Goal: Transaction & Acquisition: Purchase product/service

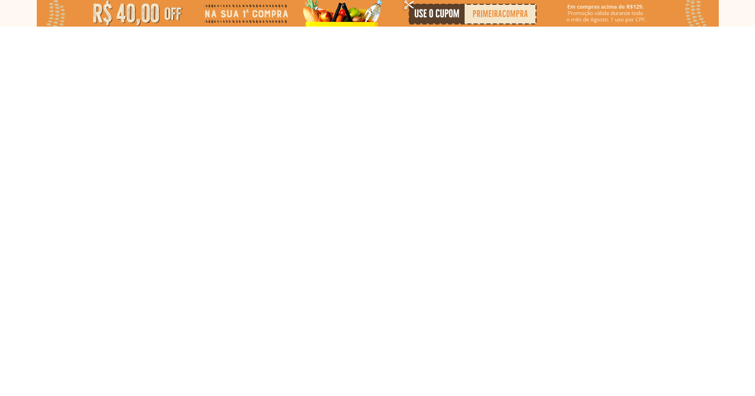
select select "**********"
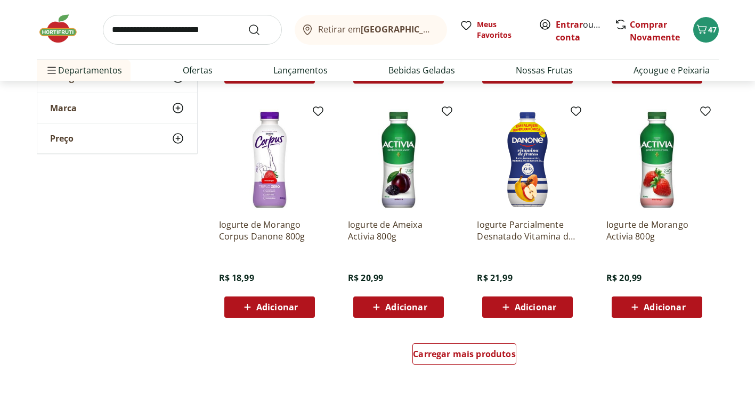
scroll to position [586, 0]
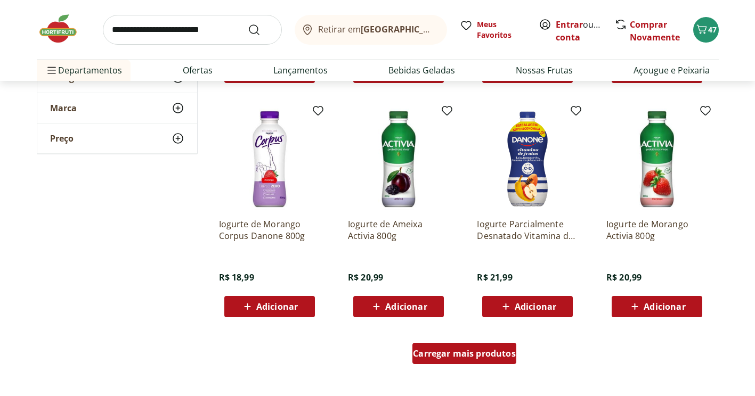
click at [468, 353] on span "Carregar mais produtos" at bounding box center [464, 354] width 103 height 9
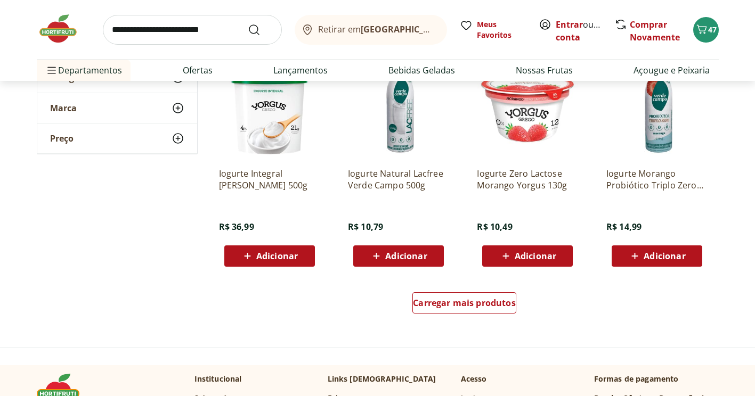
scroll to position [1331, 0]
click at [453, 302] on span "Carregar mais produtos" at bounding box center [464, 303] width 103 height 9
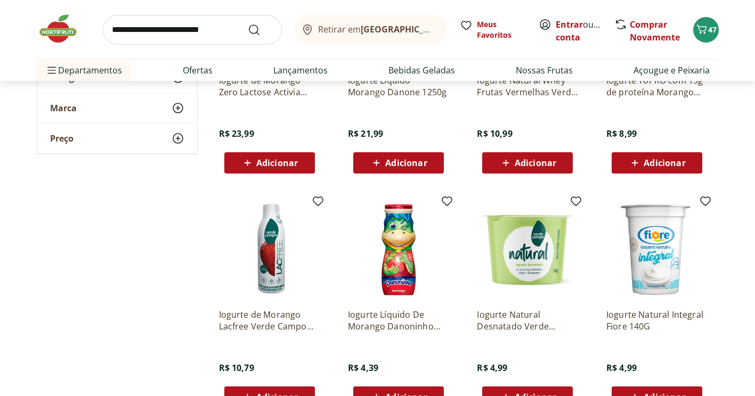
scroll to position [1651, 0]
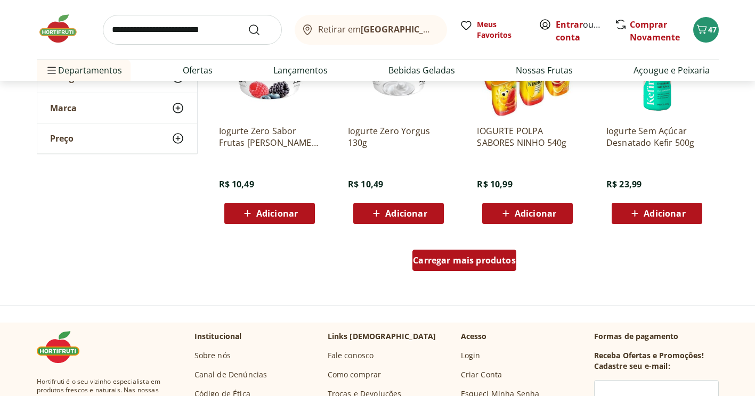
click at [467, 273] on link "Carregar mais produtos" at bounding box center [464, 263] width 104 height 26
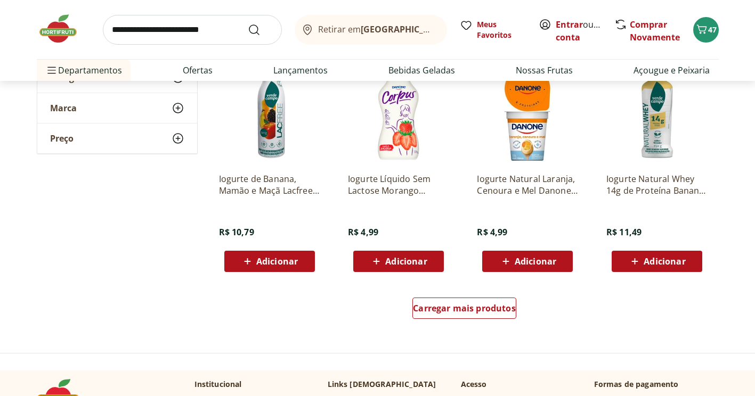
scroll to position [2715, 0]
click at [487, 304] on span "Carregar mais produtos" at bounding box center [464, 308] width 103 height 9
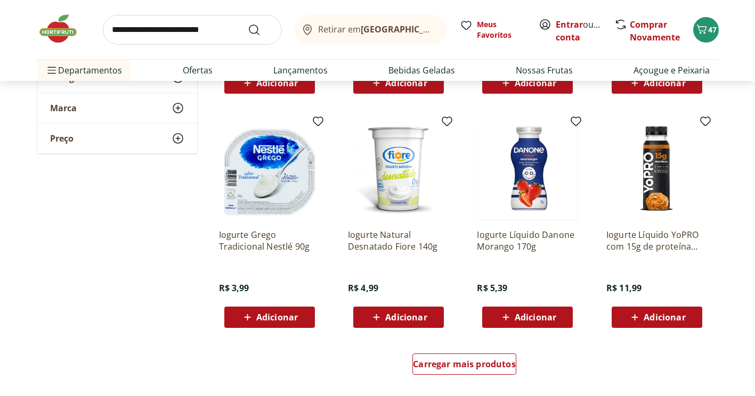
scroll to position [3354, 0]
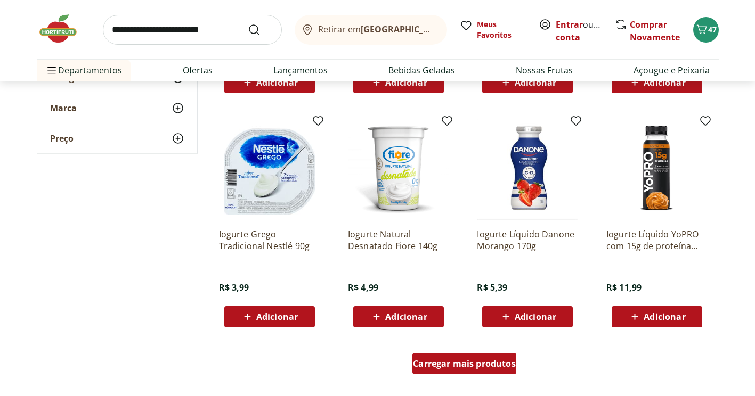
click at [501, 361] on span "Carregar mais produtos" at bounding box center [464, 364] width 103 height 9
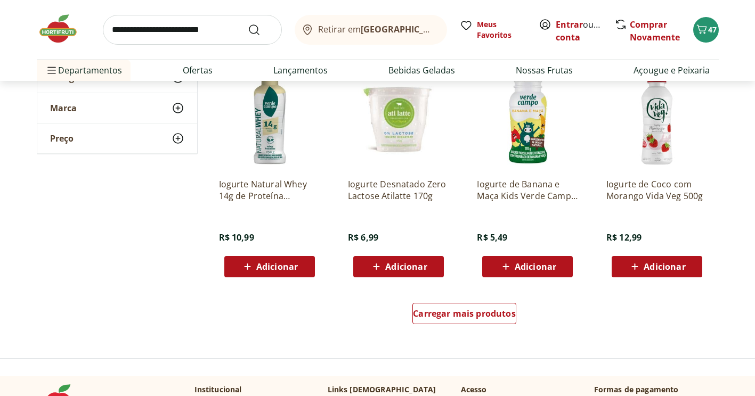
scroll to position [4100, 0]
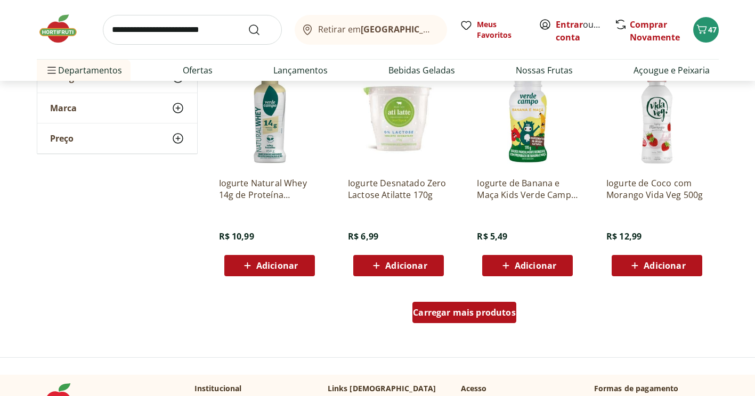
click at [450, 319] on div "Carregar mais produtos" at bounding box center [464, 312] width 104 height 21
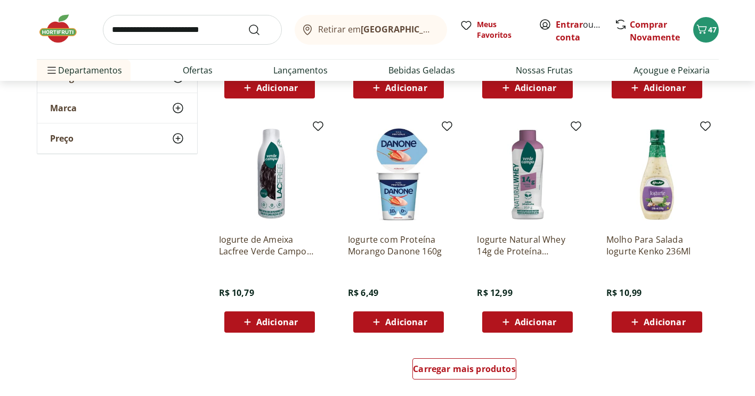
scroll to position [4739, 0]
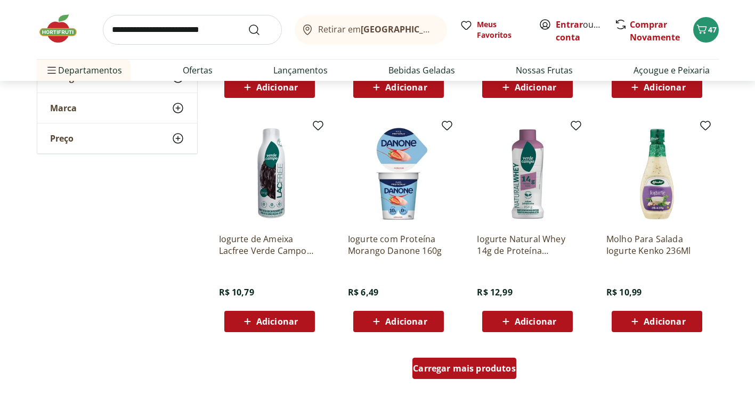
click at [486, 365] on span "Carregar mais produtos" at bounding box center [464, 368] width 103 height 9
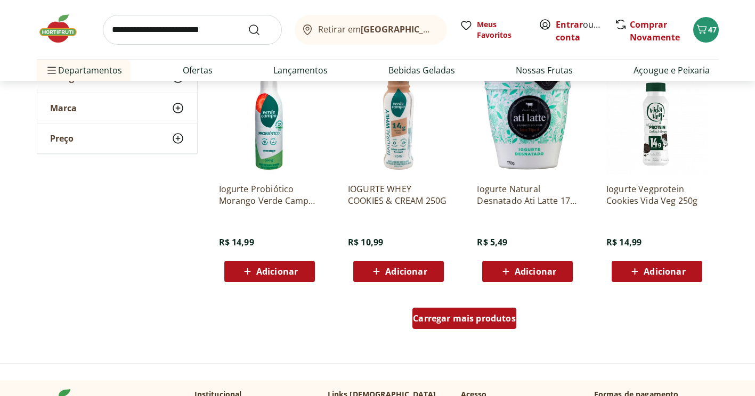
scroll to position [5484, 0]
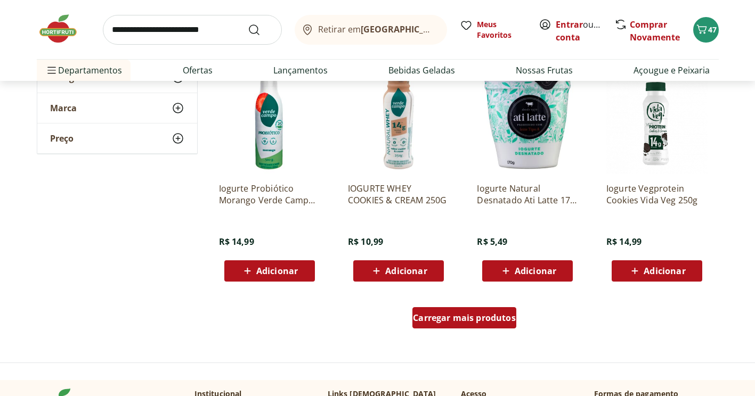
click at [457, 310] on div "Carregar mais produtos" at bounding box center [464, 317] width 104 height 21
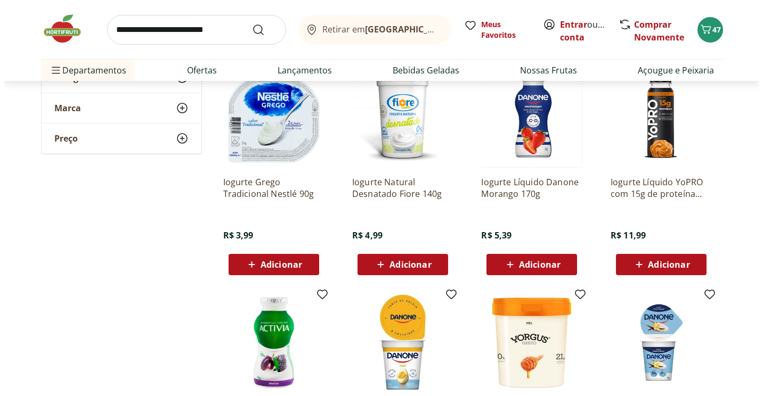
scroll to position [3406, 0]
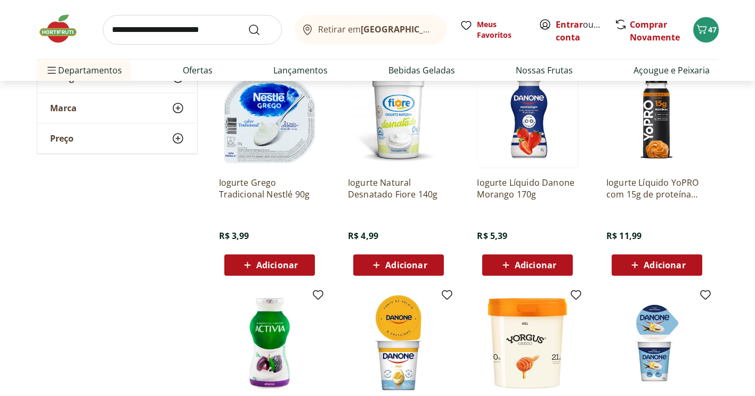
click at [493, 269] on div "Adicionar" at bounding box center [528, 265] width 74 height 19
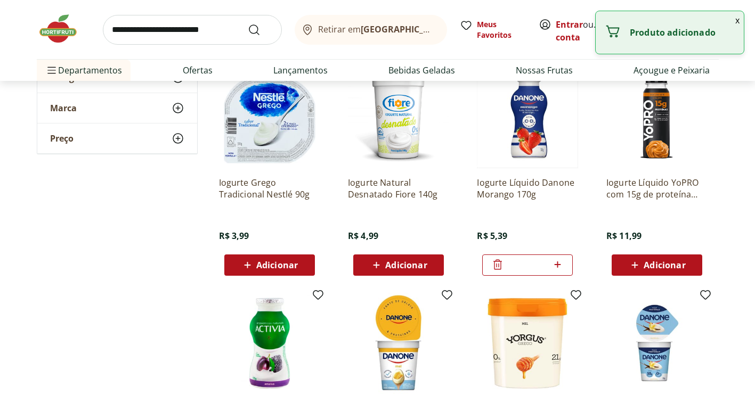
click at [562, 263] on icon at bounding box center [557, 264] width 13 height 13
type input "*"
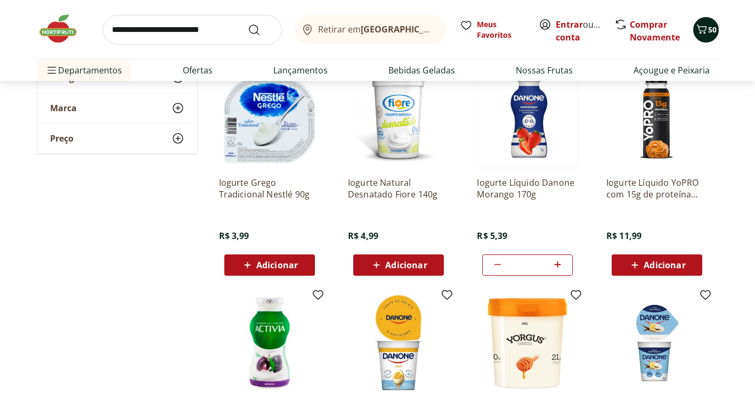
click at [697, 28] on icon "Carrinho" at bounding box center [701, 29] width 13 height 13
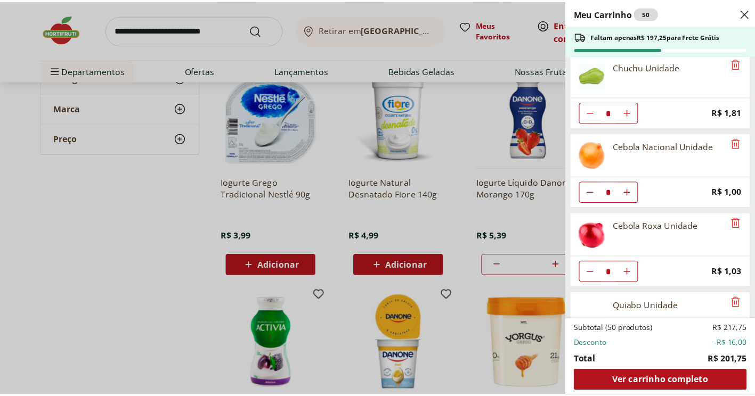
scroll to position [966, 0]
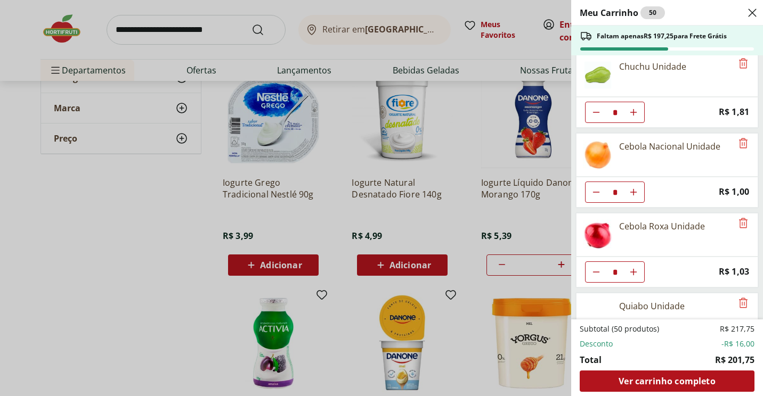
click at [177, 207] on div "Meu Carrinho 50 Faltam apenas R$ 197,25 para Frete Grátis Pão Frances * Price: …" at bounding box center [381, 198] width 763 height 396
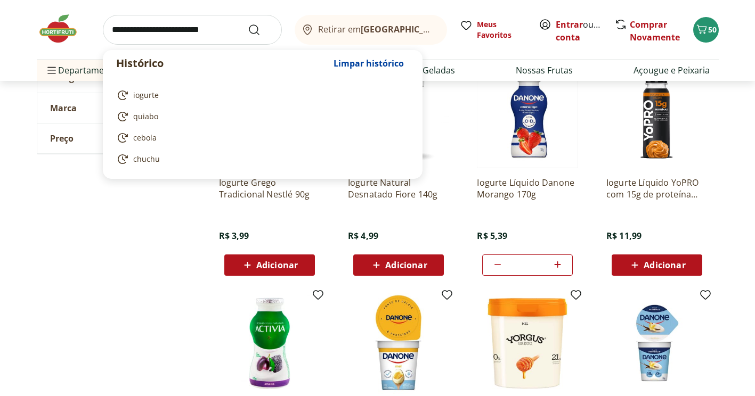
click at [208, 31] on input "search" at bounding box center [192, 30] width 179 height 30
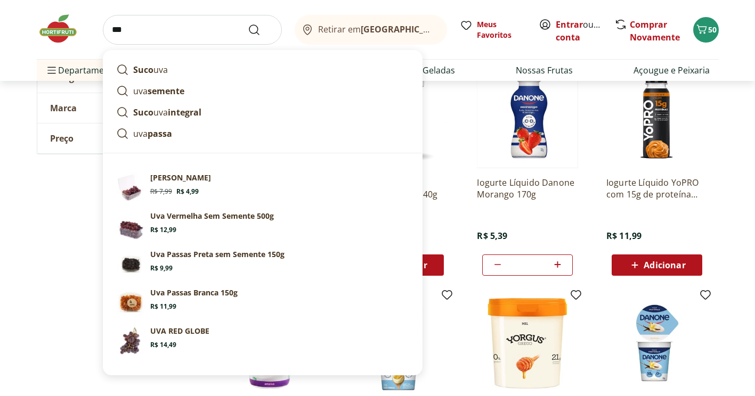
type input "***"
click at [248, 23] on button "Submit Search" at bounding box center [261, 29] width 26 height 13
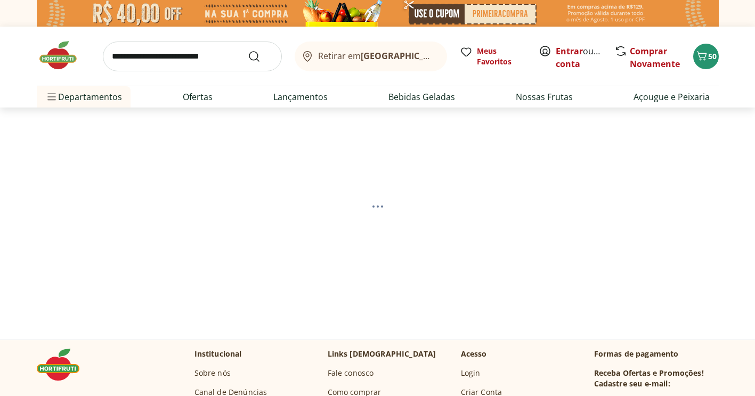
select select "**********"
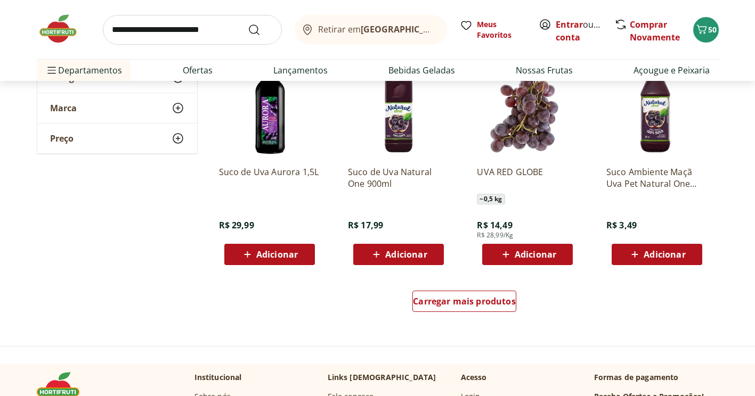
scroll to position [638, 0]
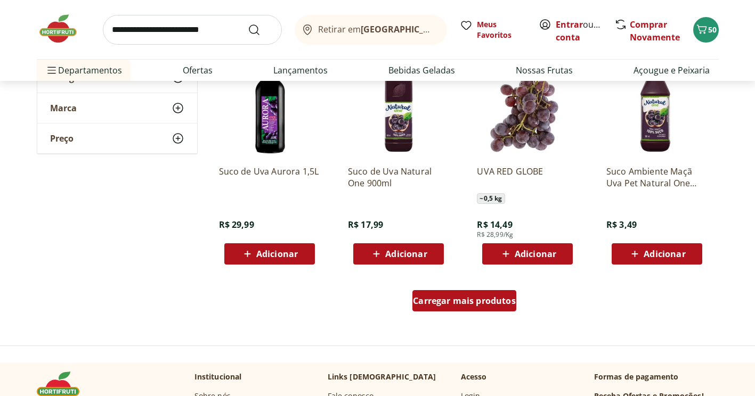
click at [425, 311] on div "Carregar mais produtos" at bounding box center [464, 300] width 104 height 21
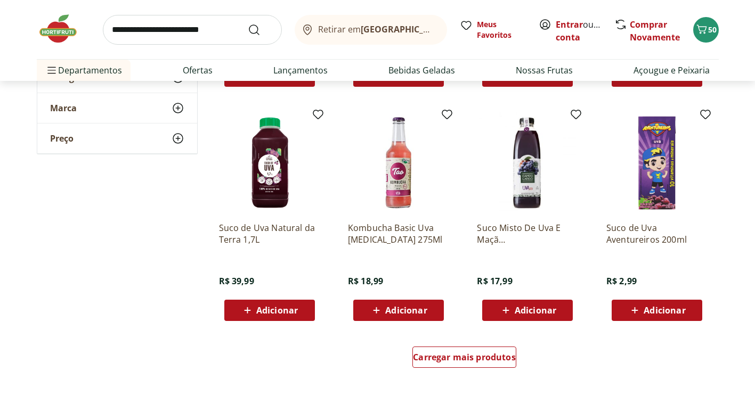
scroll to position [1277, 0]
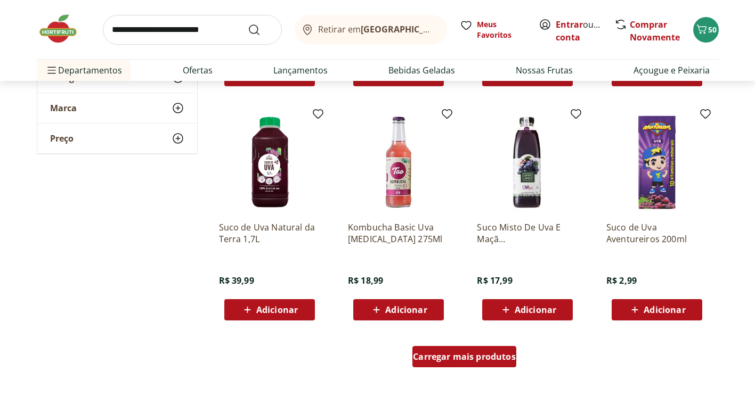
click at [448, 353] on span "Carregar mais produtos" at bounding box center [464, 357] width 103 height 9
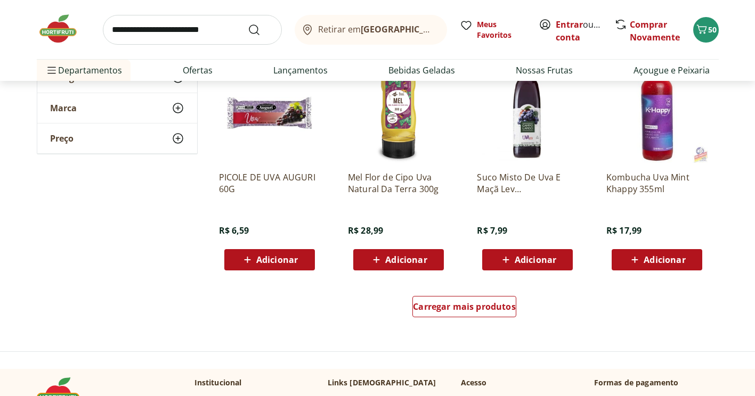
scroll to position [2022, 0]
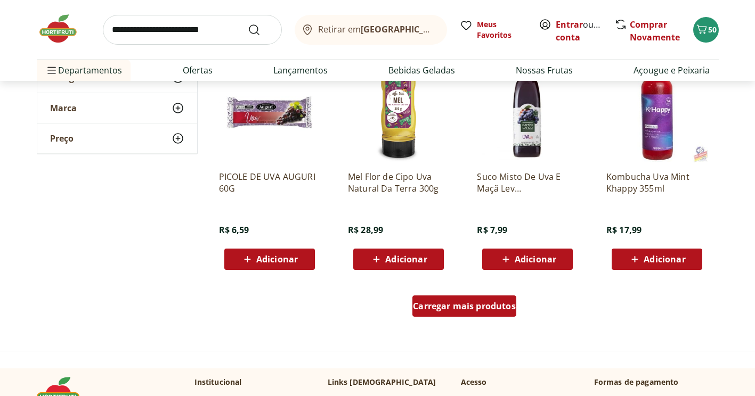
click at [437, 302] on span "Carregar mais produtos" at bounding box center [464, 306] width 103 height 9
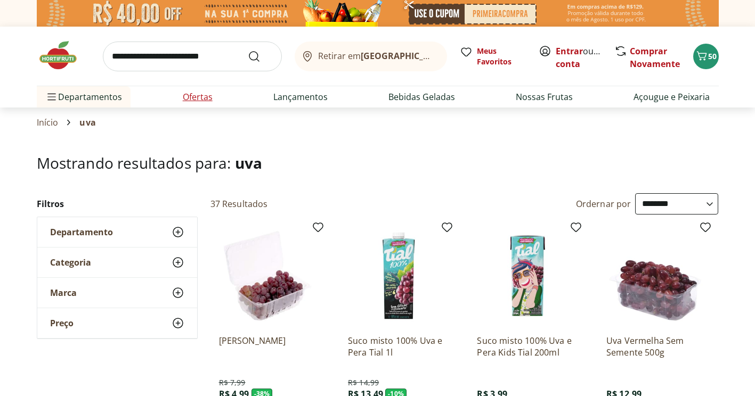
click at [197, 95] on link "Ofertas" at bounding box center [198, 97] width 30 height 13
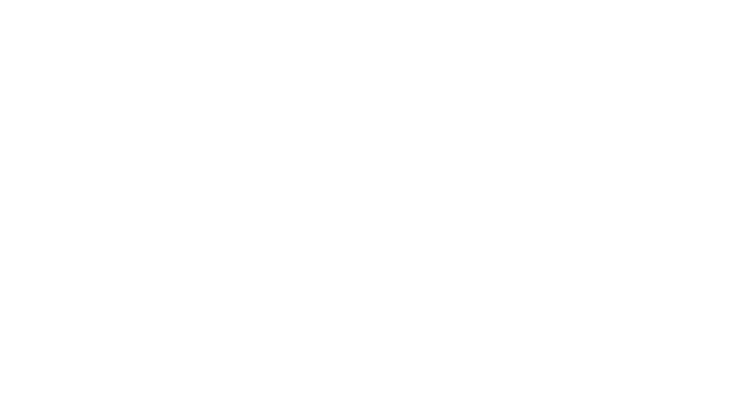
select select "**********"
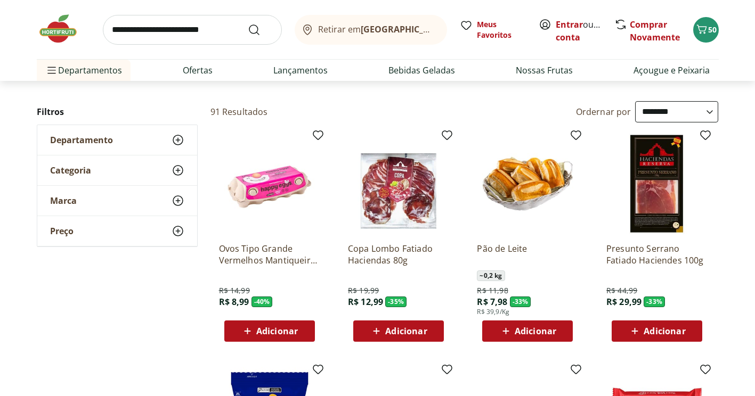
scroll to position [53, 0]
click at [275, 264] on p "Ovos Tipo Grande Vermelhos Mantiqueira Happy Eggs 10 Unidades" at bounding box center [269, 254] width 101 height 23
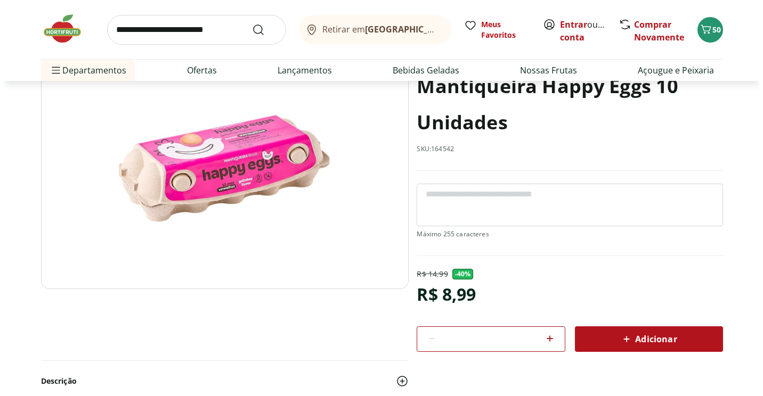
scroll to position [105, 0]
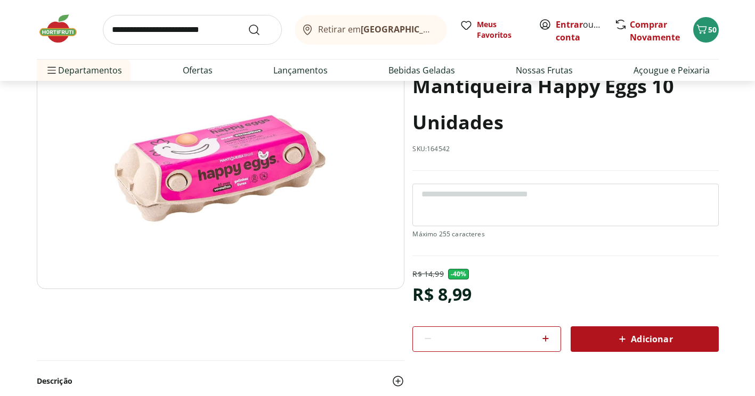
click at [540, 342] on icon at bounding box center [545, 338] width 13 height 13
type input "*"
click at [604, 339] on div "Adicionar" at bounding box center [644, 339] width 131 height 19
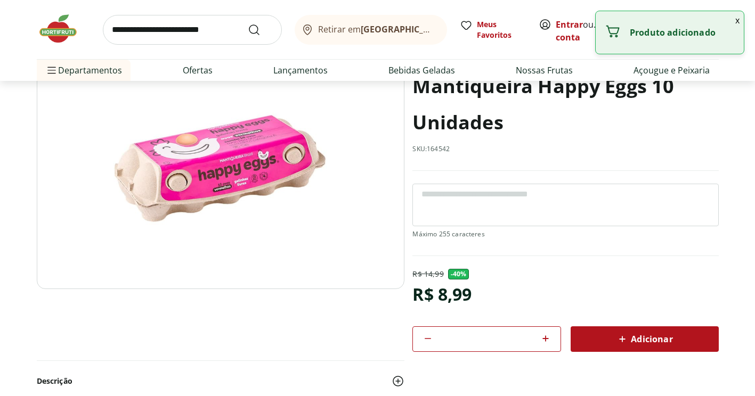
click at [738, 20] on button "x" at bounding box center [737, 20] width 13 height 18
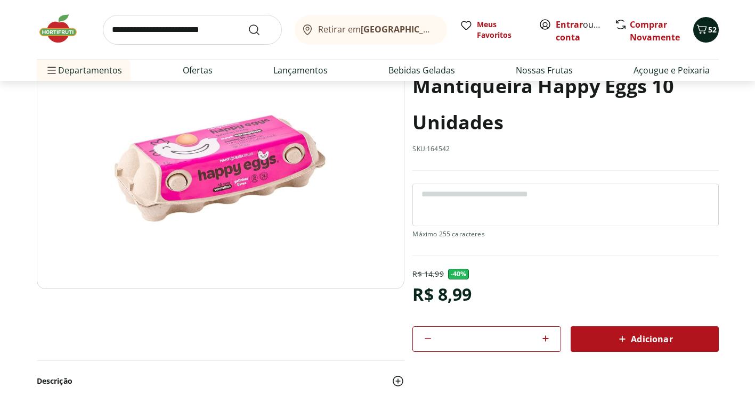
click at [706, 32] on icon "Carrinho" at bounding box center [701, 29] width 13 height 13
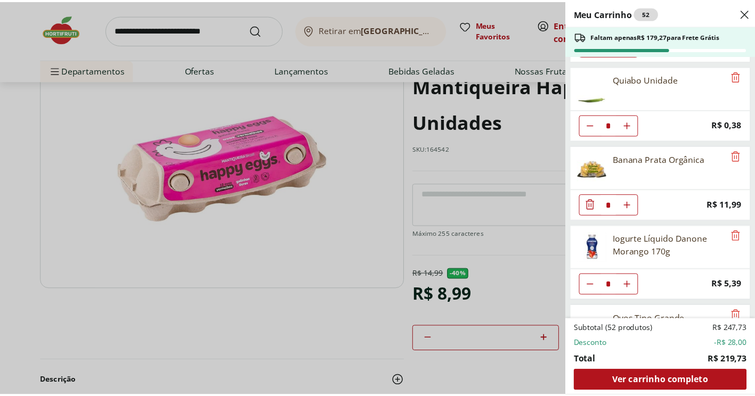
scroll to position [1258, 0]
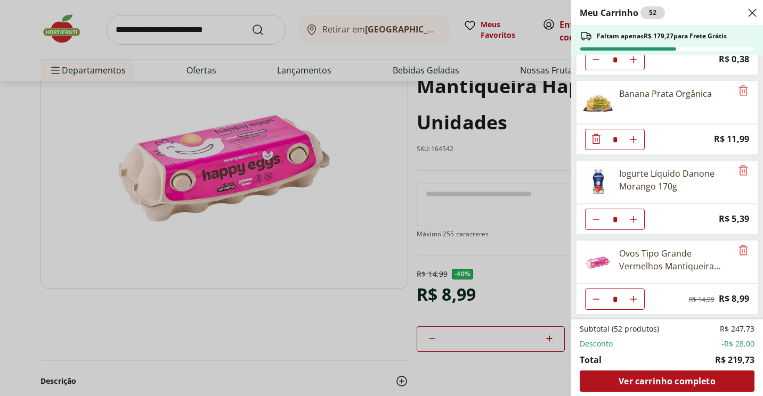
click at [210, 17] on div "Meu Carrinho 52 Faltam apenas R$ 179,27 para Frete Grátis Pão Frances * Price: …" at bounding box center [381, 198] width 763 height 396
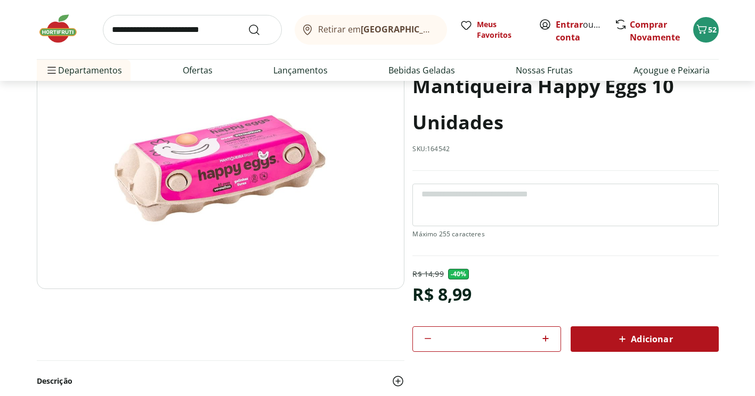
click at [208, 22] on input "search" at bounding box center [192, 30] width 179 height 30
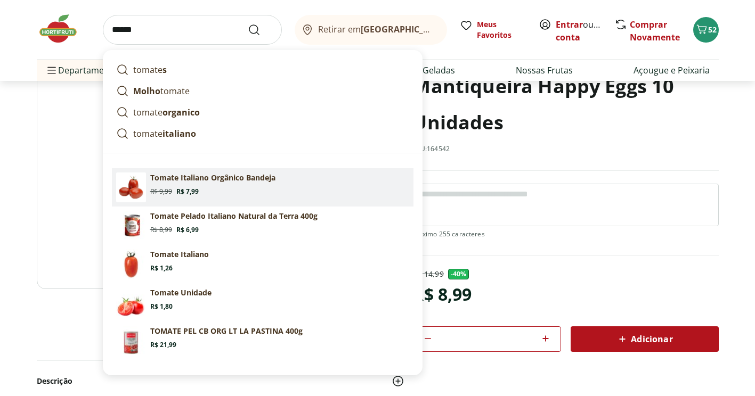
click at [222, 182] on p "Tomate Italiano Orgânico Bandeja" at bounding box center [212, 178] width 125 height 11
type input "**********"
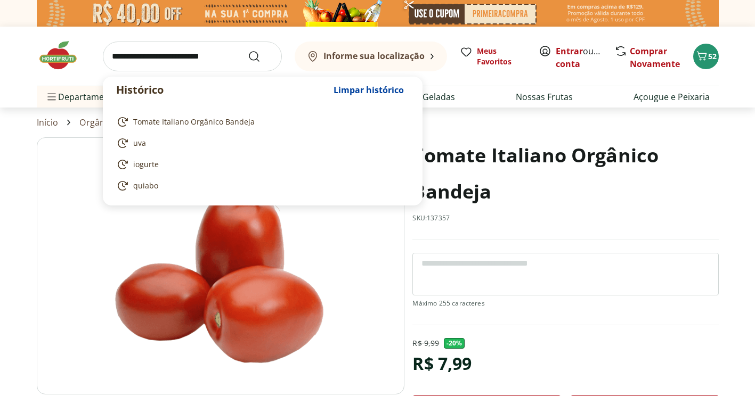
click at [234, 54] on input "search" at bounding box center [192, 57] width 179 height 30
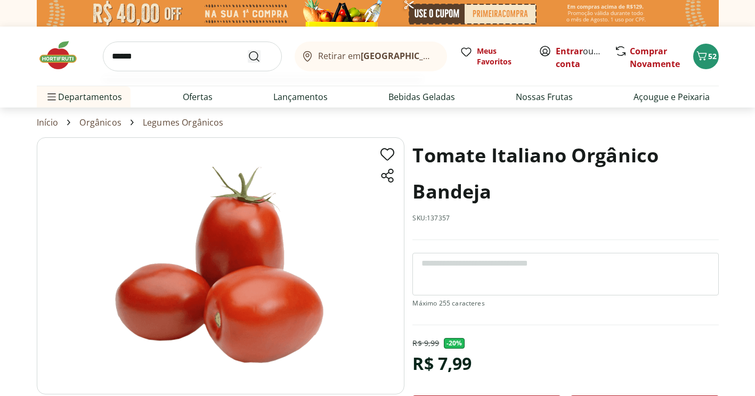
type input "******"
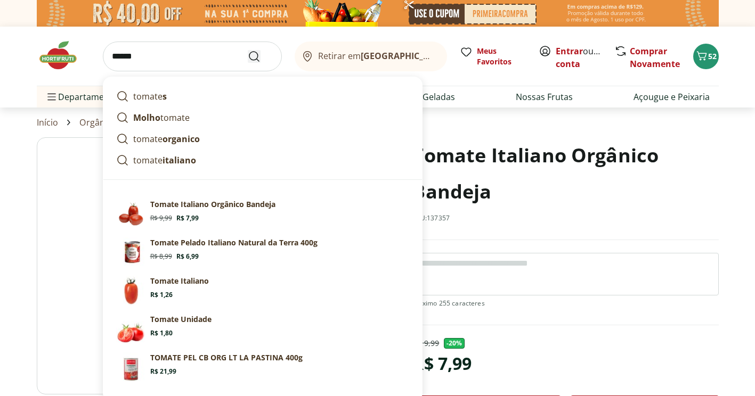
click at [254, 56] on icon "Submit Search" at bounding box center [254, 56] width 13 height 13
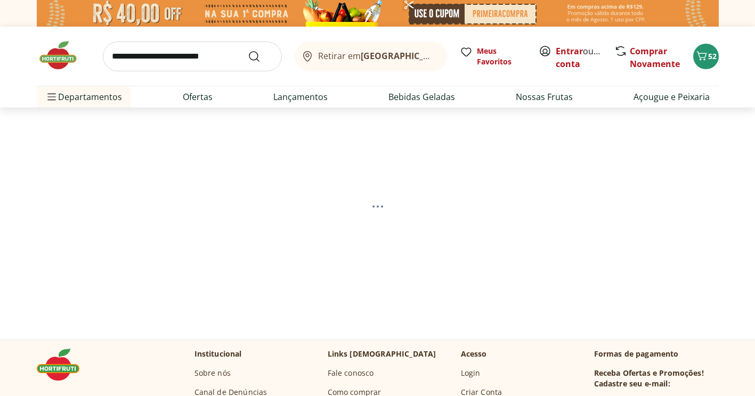
select select "**********"
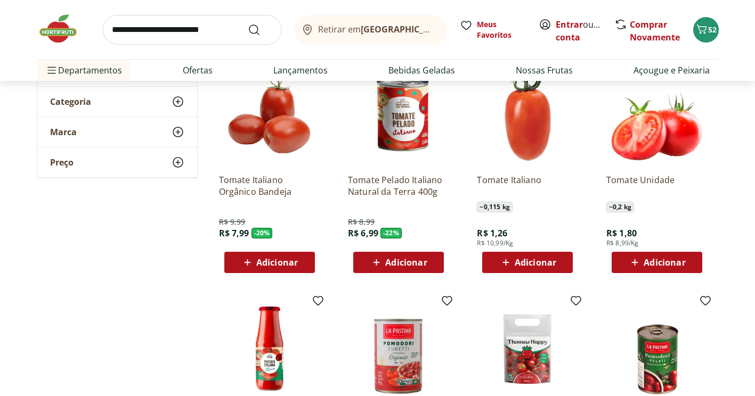
scroll to position [160, 0]
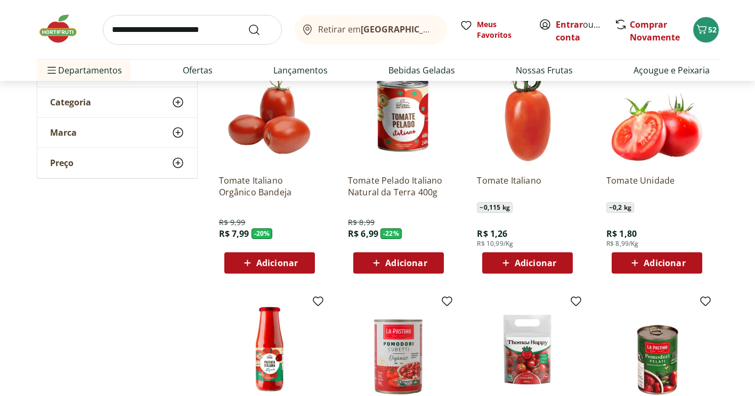
click at [524, 266] on span "Adicionar" at bounding box center [536, 263] width 42 height 9
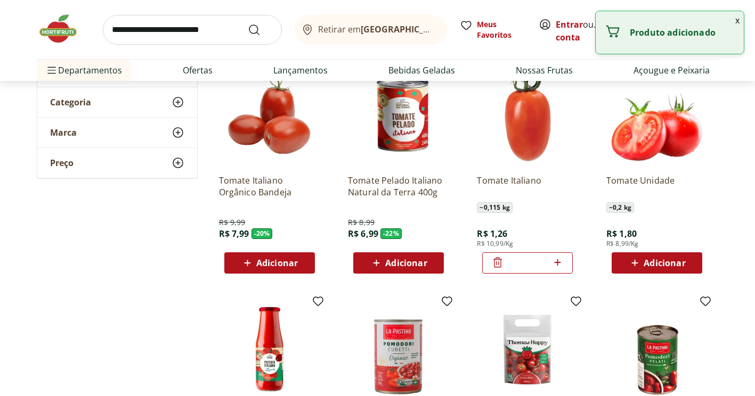
click at [557, 258] on icon at bounding box center [557, 262] width 13 height 13
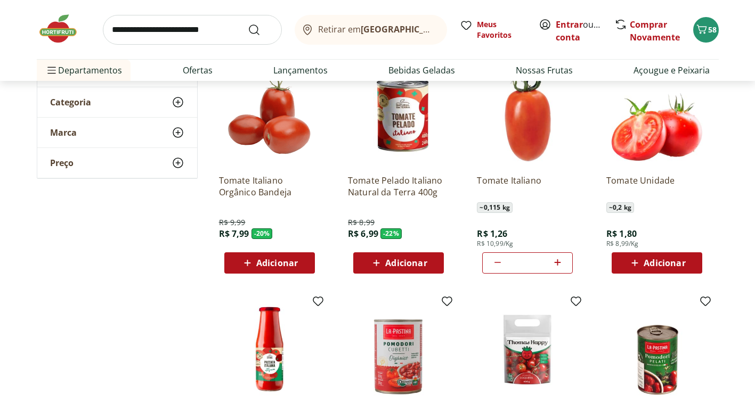
click at [557, 258] on icon at bounding box center [557, 262] width 13 height 13
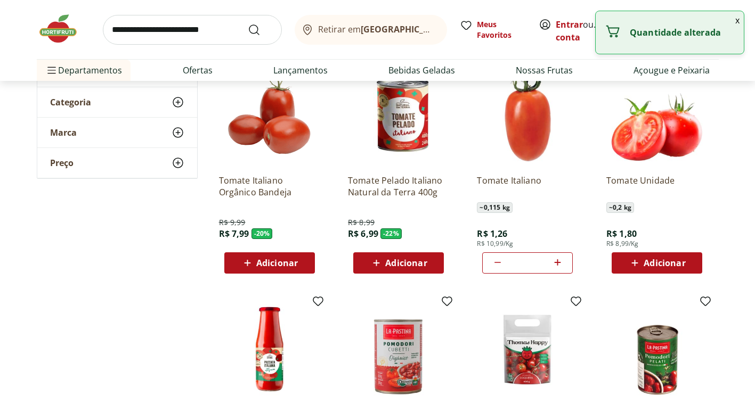
click at [557, 258] on icon at bounding box center [557, 262] width 13 height 13
type input "*"
click at [738, 20] on button "x" at bounding box center [737, 20] width 13 height 18
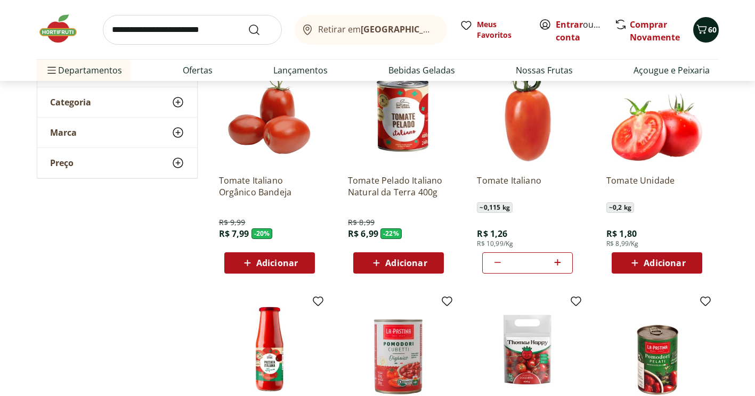
click at [714, 27] on span "60" at bounding box center [712, 30] width 9 height 10
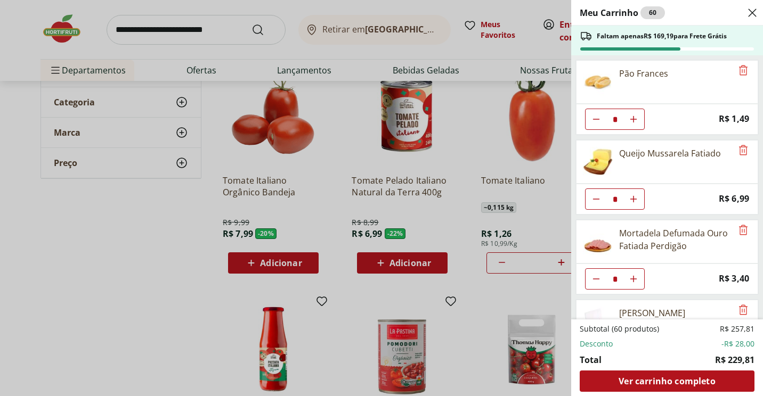
click at [225, 27] on div "Meu Carrinho 60 Faltam apenas R$ 169,19 para Frete Grátis Pão Frances * Price: …" at bounding box center [381, 198] width 763 height 396
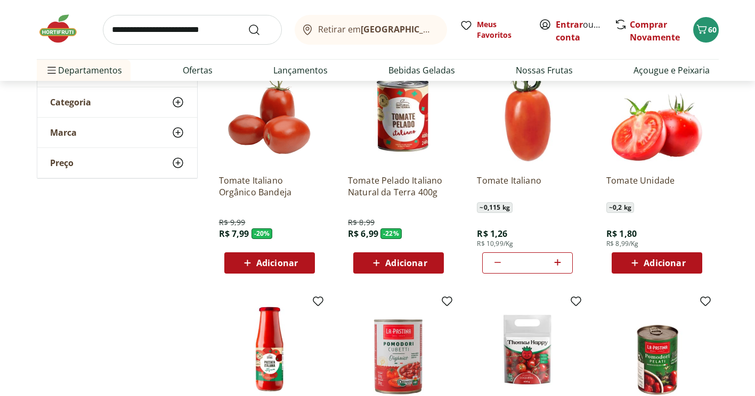
click at [225, 27] on input "search" at bounding box center [192, 30] width 179 height 30
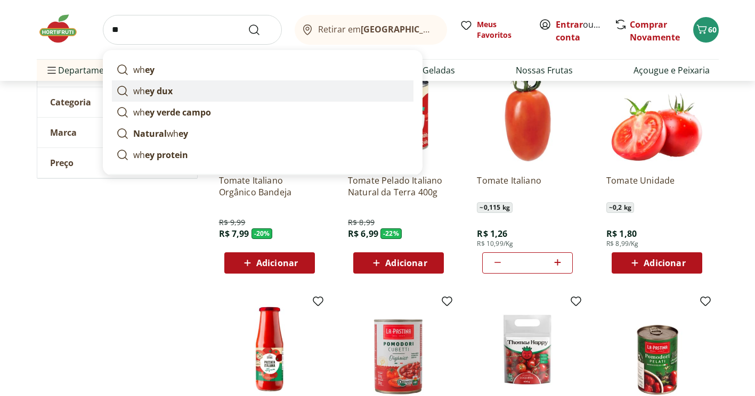
click at [168, 86] on strong "ey dux" at bounding box center [159, 91] width 28 height 12
type input "********"
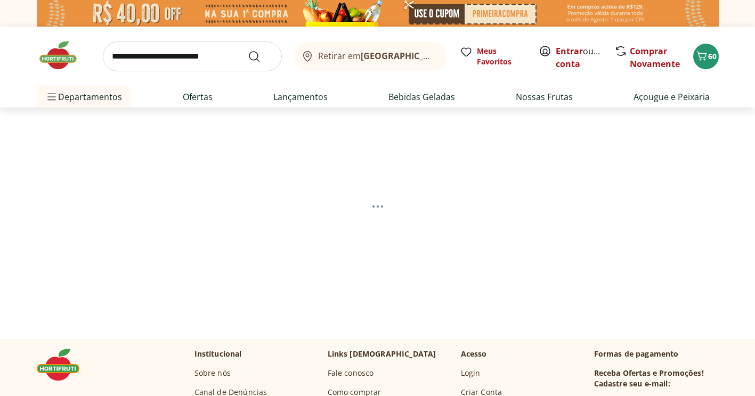
select select "**********"
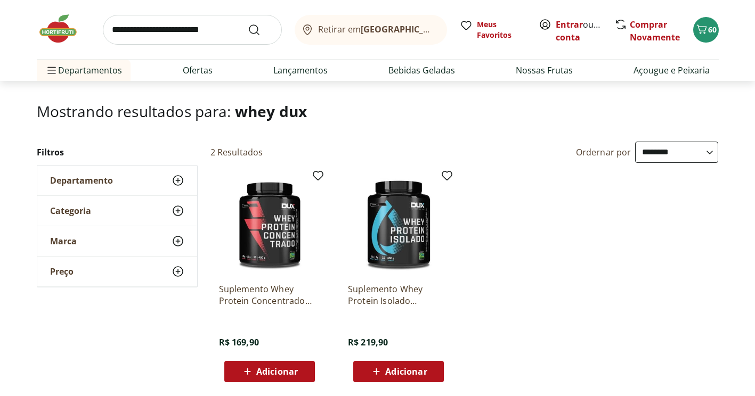
scroll to position [52, 0]
click at [261, 227] on img at bounding box center [269, 223] width 101 height 101
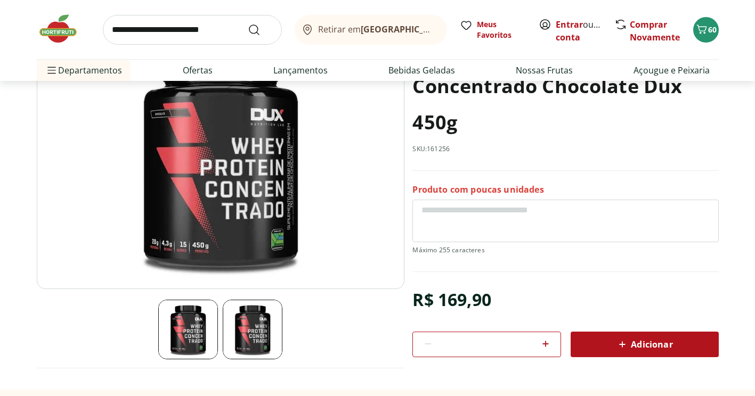
click at [197, 330] on img at bounding box center [188, 330] width 60 height 60
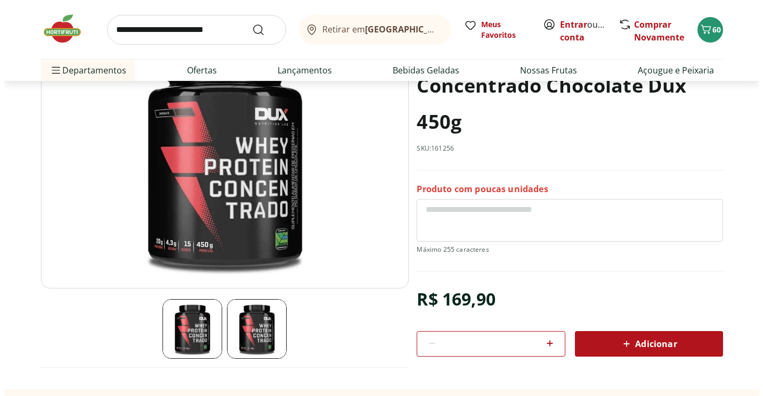
scroll to position [107, 0]
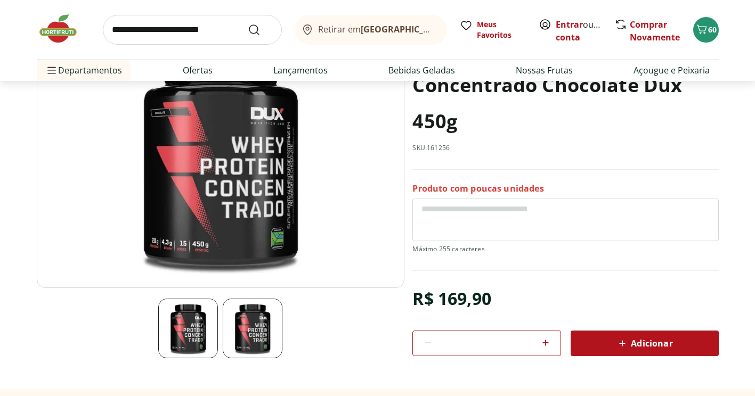
click at [245, 326] on img at bounding box center [253, 329] width 60 height 60
click at [642, 339] on span "Adicionar" at bounding box center [644, 343] width 56 height 13
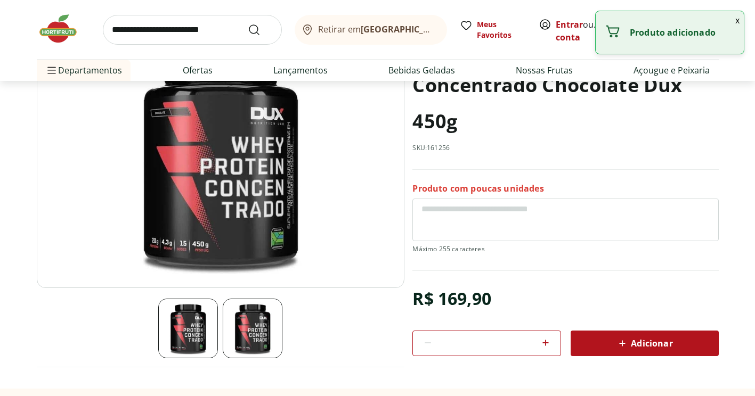
click at [738, 19] on button "x" at bounding box center [737, 20] width 13 height 18
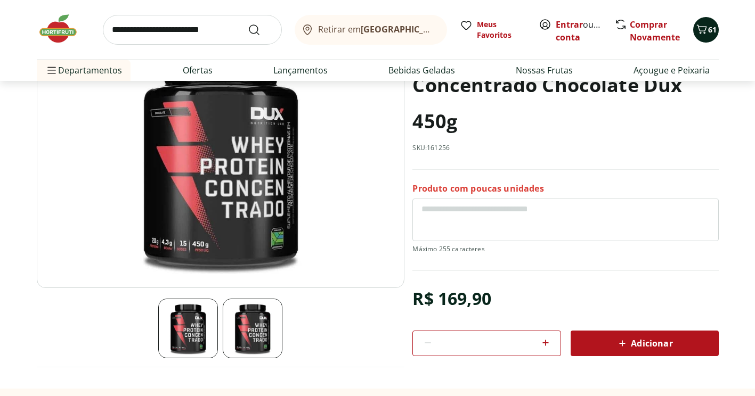
click at [709, 30] on span "61" at bounding box center [712, 30] width 9 height 10
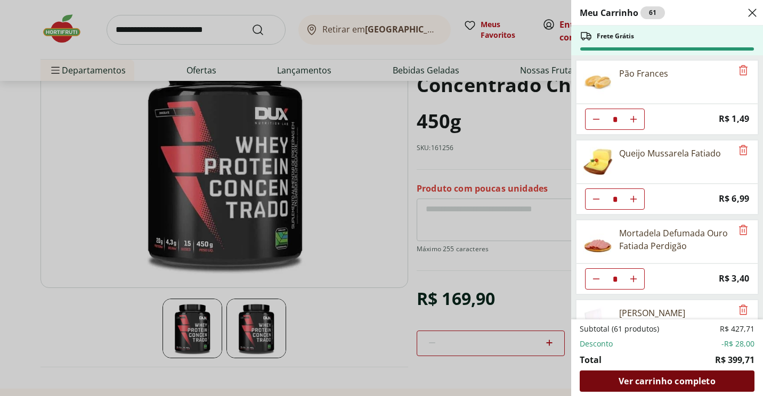
click at [695, 386] on span "Ver carrinho completo" at bounding box center [667, 381] width 96 height 9
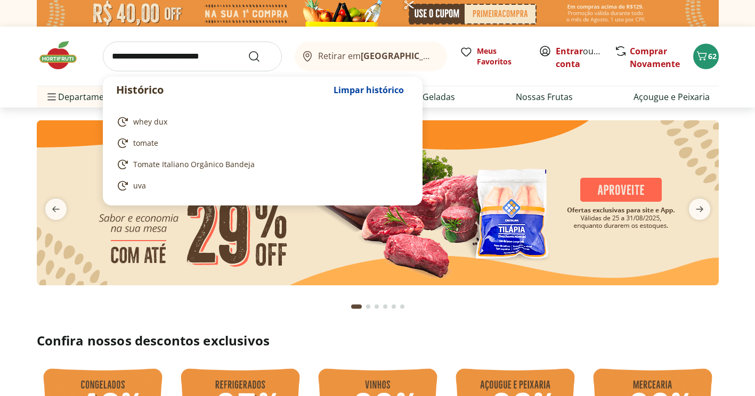
click at [131, 61] on input "search" at bounding box center [192, 57] width 179 height 30
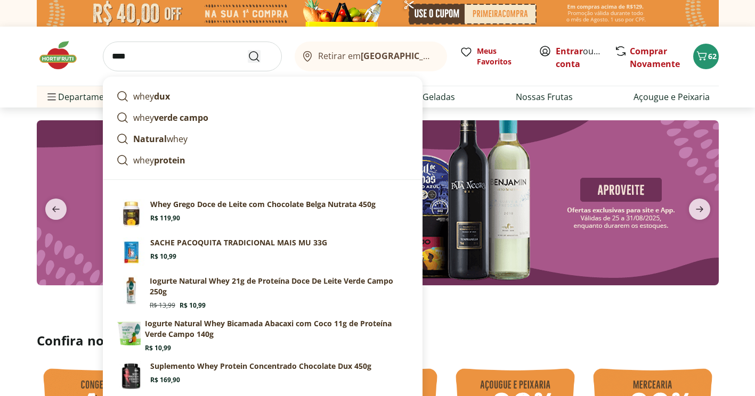
type input "****"
click at [261, 55] on button "Submit Search" at bounding box center [261, 56] width 26 height 13
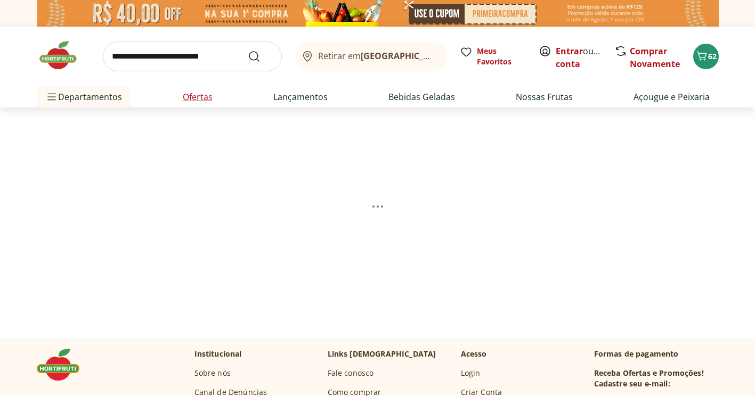
select select "**********"
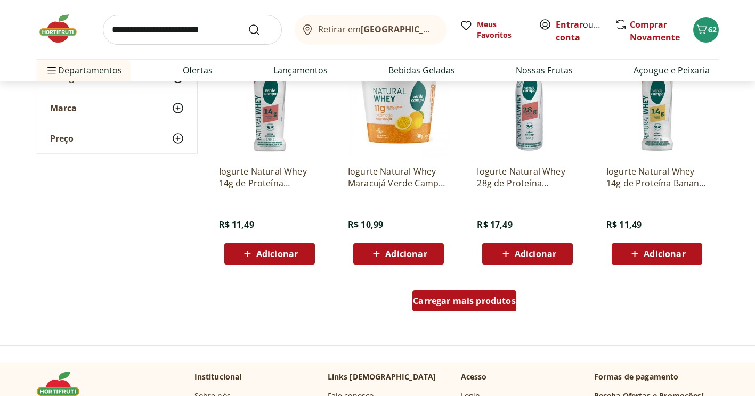
scroll to position [639, 0]
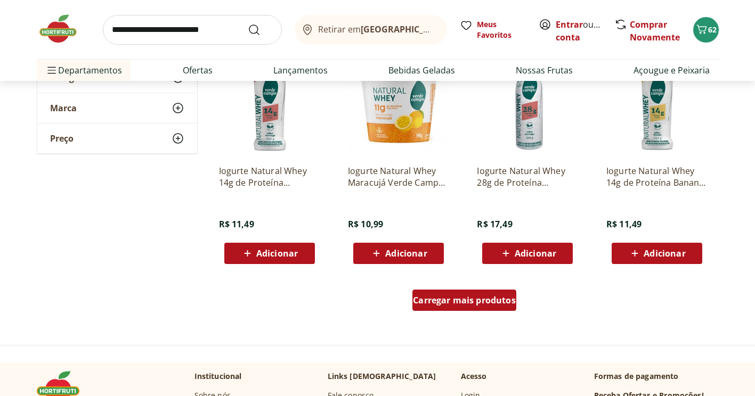
click at [472, 303] on span "Carregar mais produtos" at bounding box center [464, 300] width 103 height 9
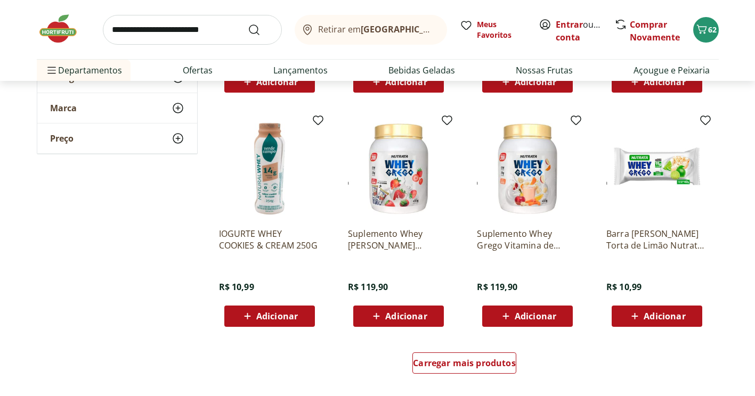
scroll to position [1271, 0]
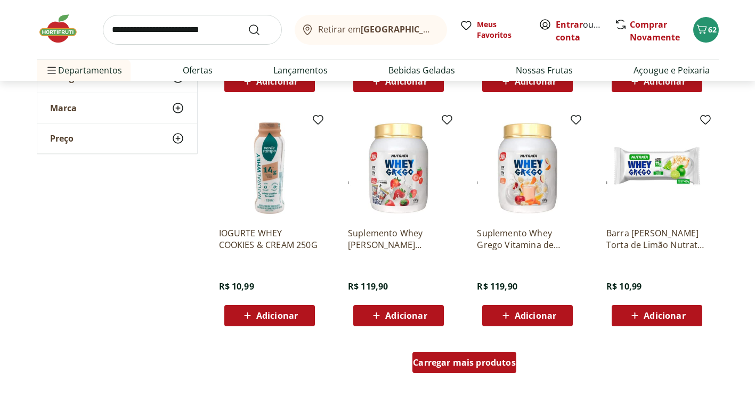
click at [436, 355] on div "Carregar mais produtos" at bounding box center [464, 362] width 104 height 21
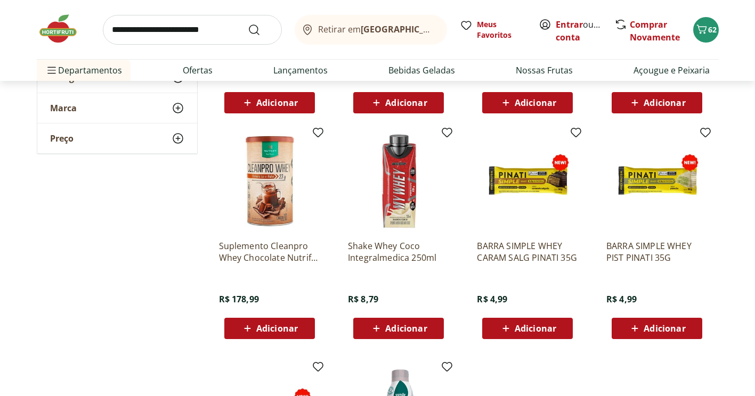
scroll to position [1484, 0]
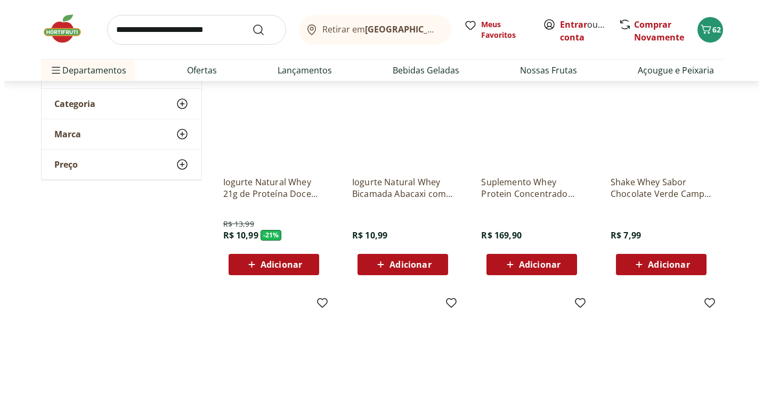
scroll to position [159, 0]
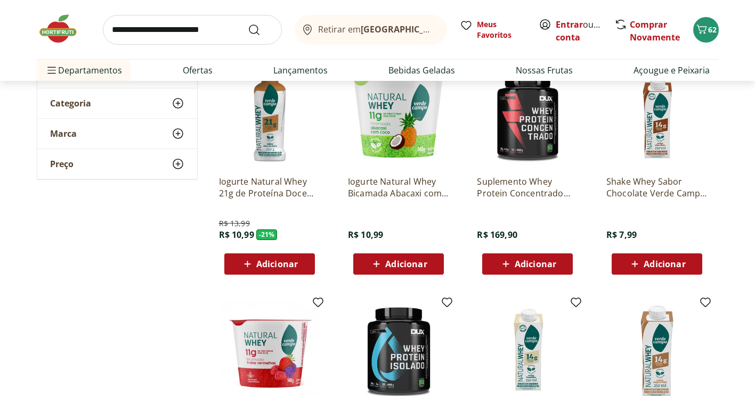
click at [527, 260] on span "Adicionar" at bounding box center [536, 264] width 42 height 9
click at [706, 34] on icon "Carrinho" at bounding box center [701, 29] width 13 height 13
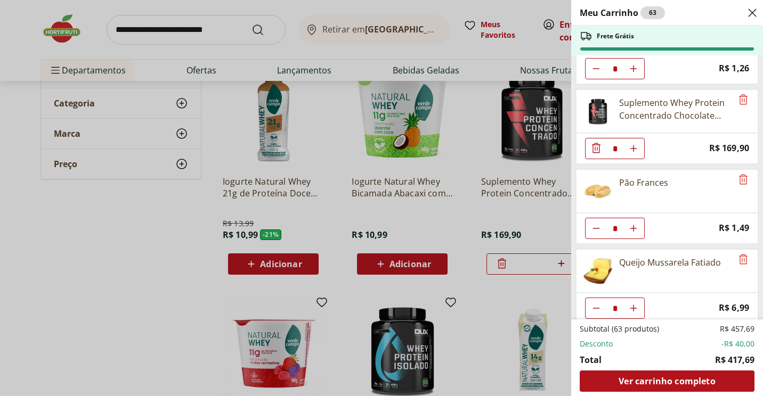
scroll to position [213, 0]
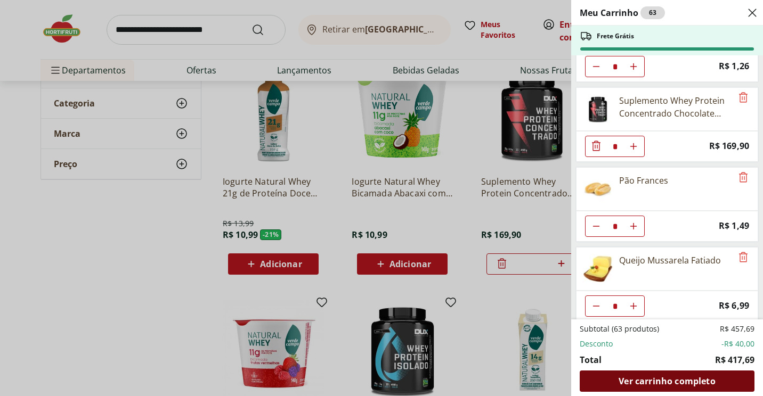
click at [697, 383] on span "Ver carrinho completo" at bounding box center [667, 381] width 96 height 9
